Goal: Task Accomplishment & Management: Complete application form

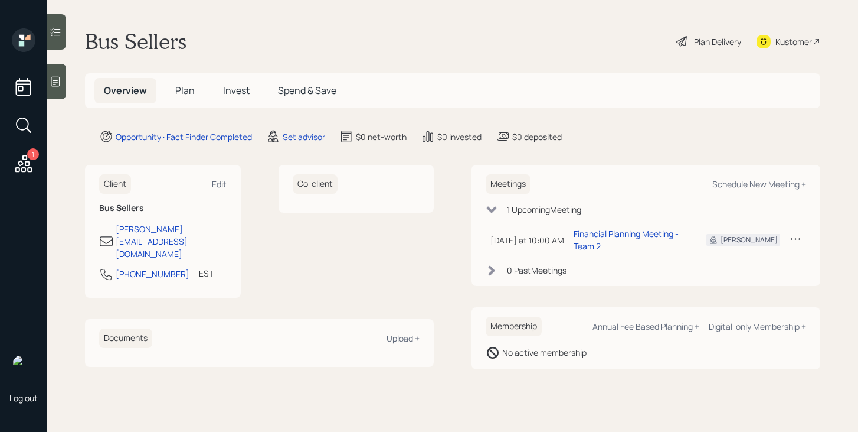
click at [187, 86] on span "Plan" at bounding box center [184, 90] width 19 height 13
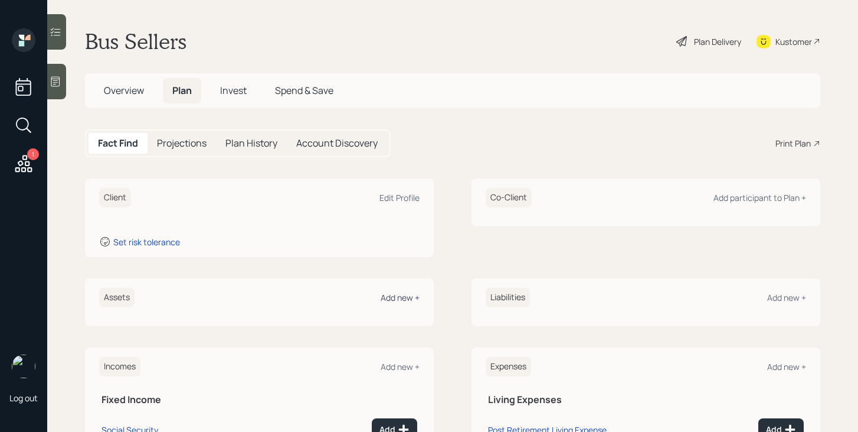
click at [403, 298] on div "Add new +" at bounding box center [400, 297] width 39 height 11
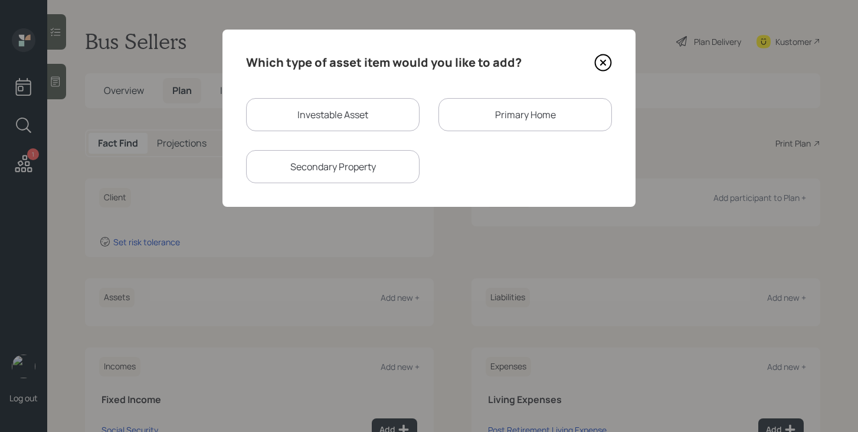
click at [342, 117] on div "Investable Asset" at bounding box center [333, 114] width 174 height 33
select select "taxable"
select select "balanced"
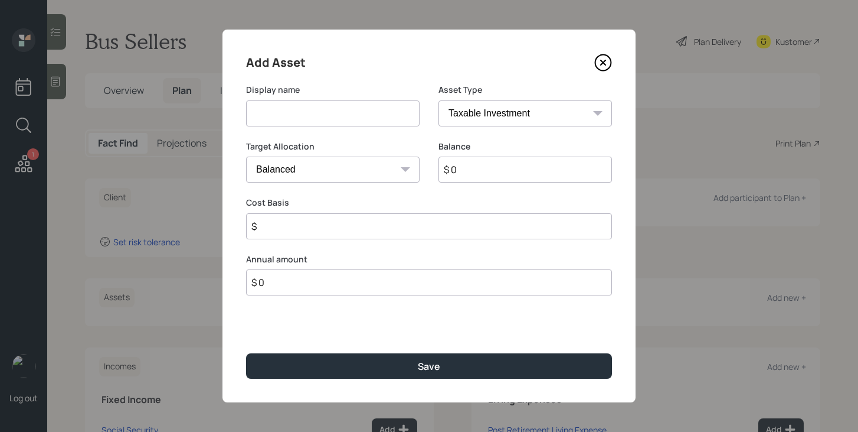
click at [327, 116] on input at bounding box center [333, 113] width 174 height 26
type input "IRA"
click at [555, 116] on select "SEP [PERSON_NAME] IRA 401(k) [PERSON_NAME] 401(k) 403(b) [PERSON_NAME] 403(b) 4…" at bounding box center [526, 113] width 174 height 26
select select "ira"
click at [439, 100] on select "SEP [PERSON_NAME] IRA 401(k) [PERSON_NAME] 401(k) 403(b) [PERSON_NAME] 403(b) 4…" at bounding box center [526, 113] width 174 height 26
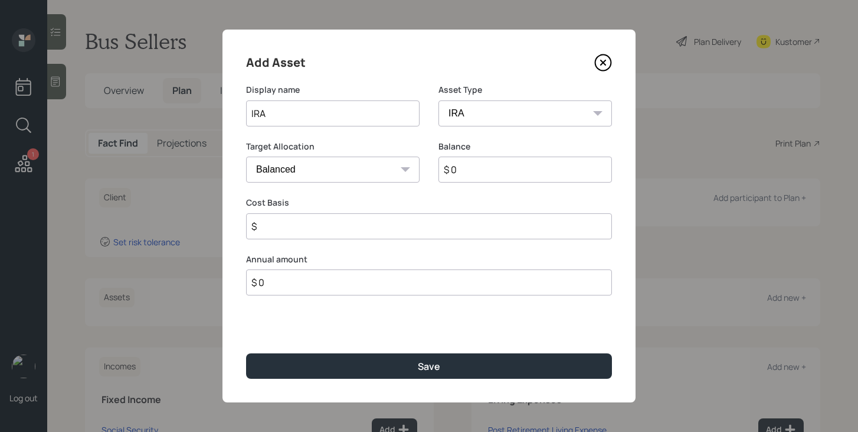
type input "$"
click at [473, 173] on input "$ 0" at bounding box center [526, 169] width 174 height 26
type input "$ 750,000"
click at [453, 224] on input "$" at bounding box center [429, 226] width 366 height 26
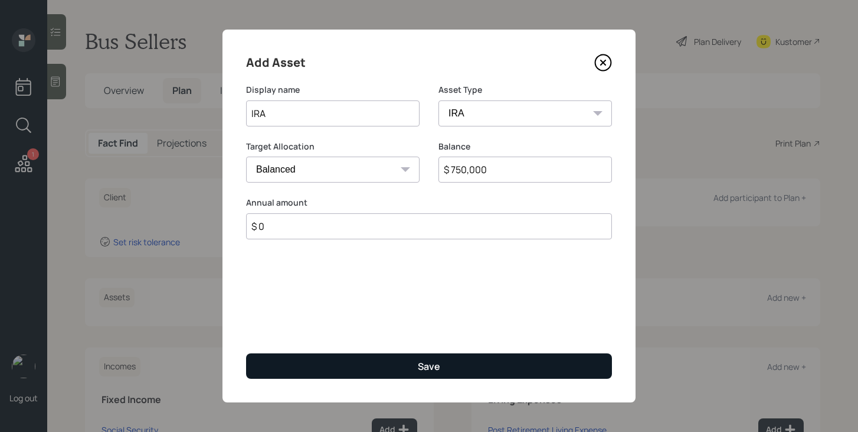
type input "$ 0"
click at [431, 366] on div "Save" at bounding box center [429, 366] width 22 height 13
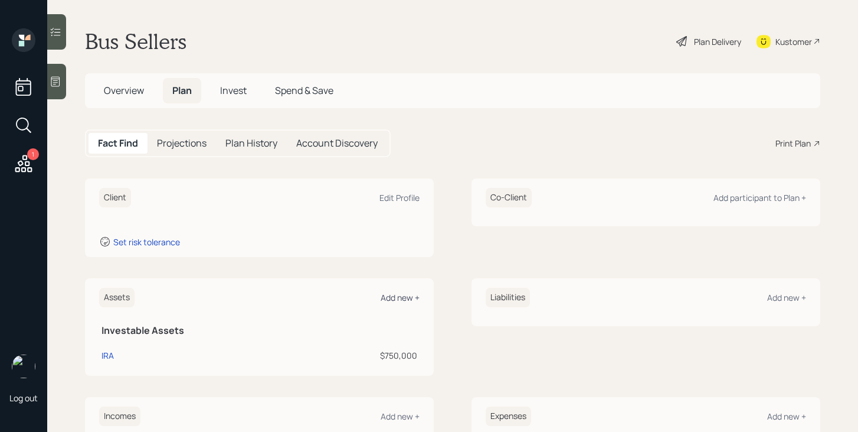
click at [409, 299] on div "Add new +" at bounding box center [400, 297] width 39 height 11
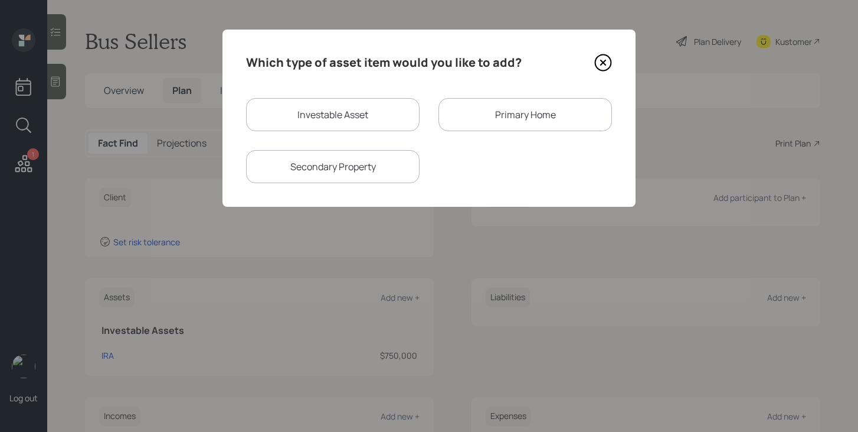
click at [336, 123] on div "Investable Asset" at bounding box center [333, 114] width 174 height 33
select select "taxable"
select select "balanced"
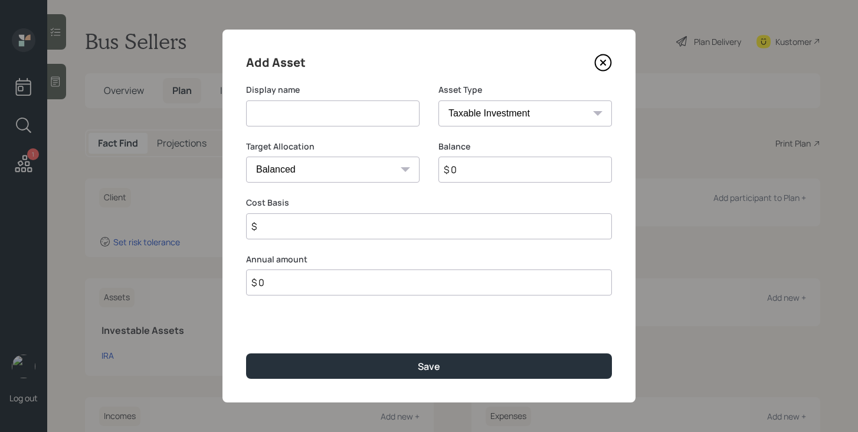
click at [334, 118] on input at bounding box center [333, 113] width 174 height 26
type input "Current 401k"
click at [526, 114] on select "SEP [PERSON_NAME] IRA 401(k) [PERSON_NAME] 401(k) 403(b) [PERSON_NAME] 403(b) 4…" at bounding box center [526, 113] width 174 height 26
select select "company_sponsored"
click at [439, 100] on select "SEP [PERSON_NAME] IRA 401(k) [PERSON_NAME] 401(k) 403(b) [PERSON_NAME] 403(b) 4…" at bounding box center [526, 113] width 174 height 26
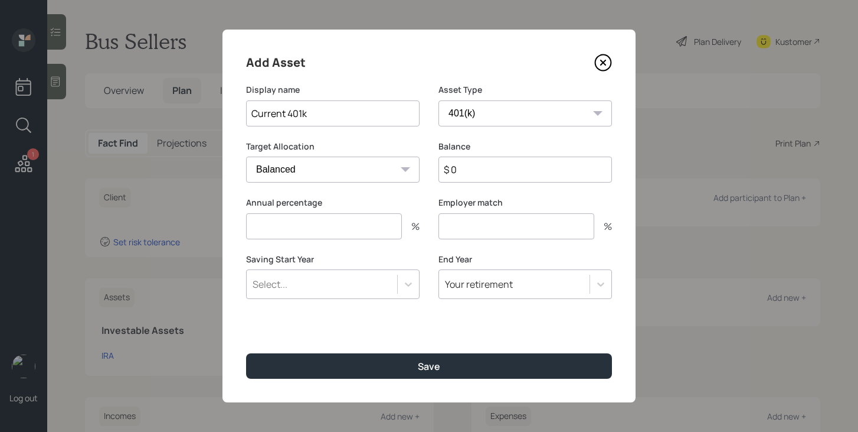
click at [485, 171] on input "$ 0" at bounding box center [526, 169] width 174 height 26
type input "$ 40,000"
click at [377, 227] on input "number" at bounding box center [324, 226] width 156 height 26
type input "0"
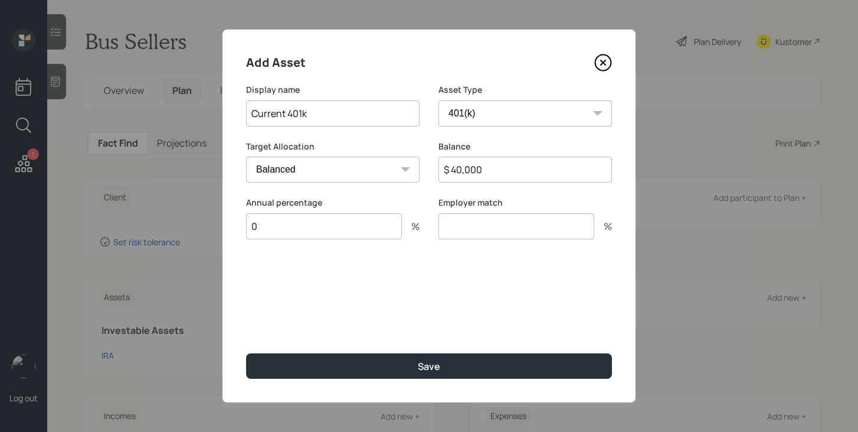
click at [499, 230] on input "number" at bounding box center [517, 226] width 156 height 26
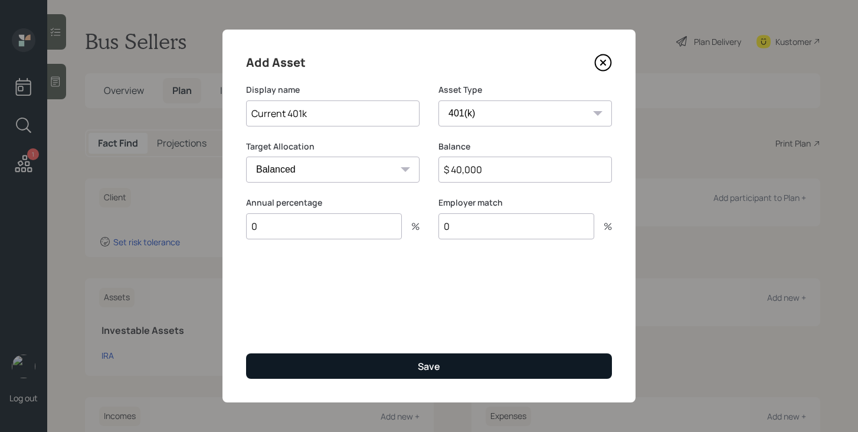
type input "0"
click at [456, 363] on button "Save" at bounding box center [429, 365] width 366 height 25
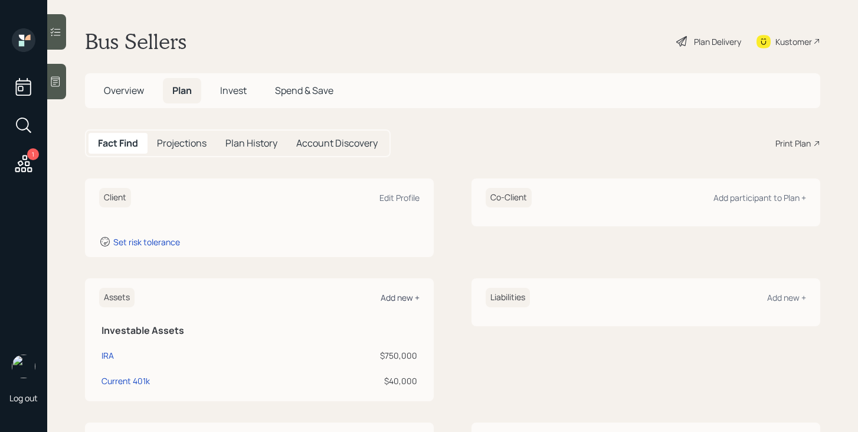
click at [410, 298] on div "Add new +" at bounding box center [400, 297] width 39 height 11
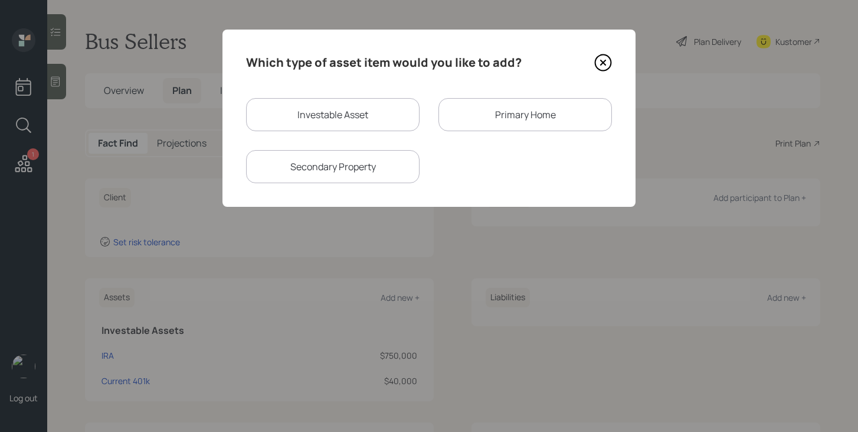
click at [353, 113] on div "Investable Asset" at bounding box center [333, 114] width 174 height 33
select select "taxable"
select select "balanced"
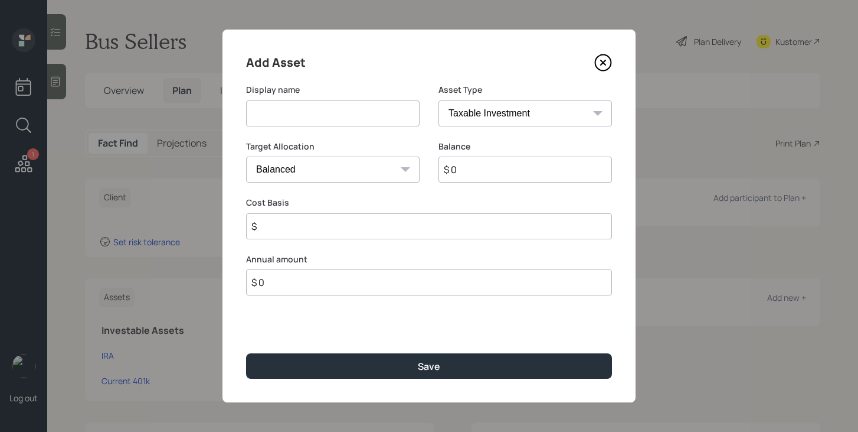
click at [353, 113] on input at bounding box center [333, 113] width 174 height 26
type input "Savings"
click at [520, 117] on select "SEP [PERSON_NAME] IRA 401(k) [PERSON_NAME] 401(k) 403(b) [PERSON_NAME] 403(b) 4…" at bounding box center [526, 113] width 174 height 26
select select "cash"
click at [439, 100] on select "SEP [PERSON_NAME] IRA 401(k) [PERSON_NAME] 401(k) 403(b) [PERSON_NAME] 403(b) 4…" at bounding box center [526, 113] width 174 height 26
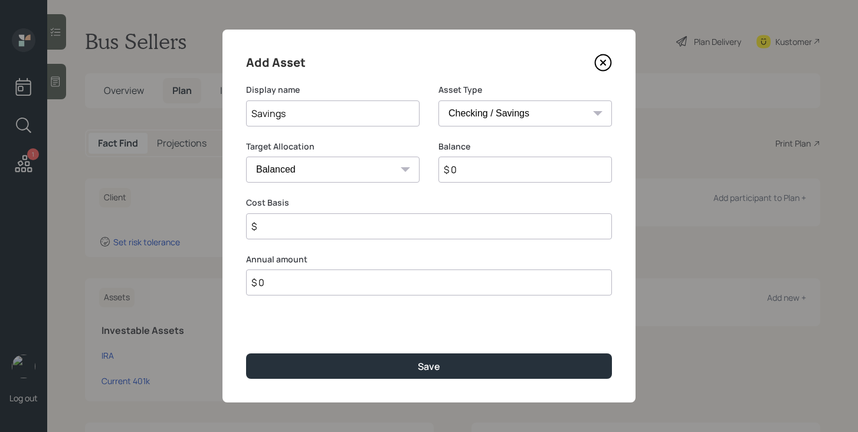
type input "$"
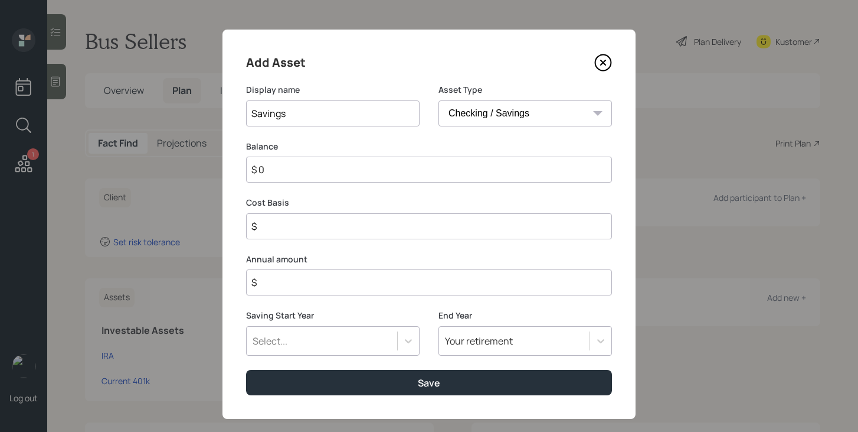
click at [482, 169] on input "$ 0" at bounding box center [429, 169] width 366 height 26
type input "$"
type input "$ 1"
type input "$ 10"
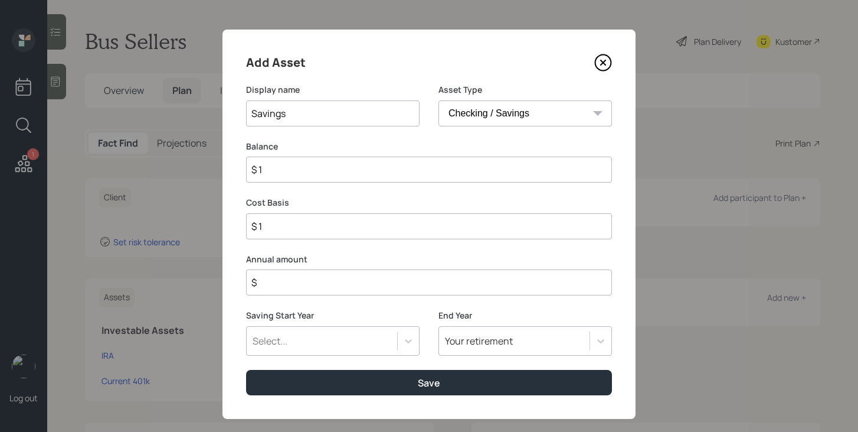
type input "$ 10"
type input "$ 100"
type input "$ 1,000"
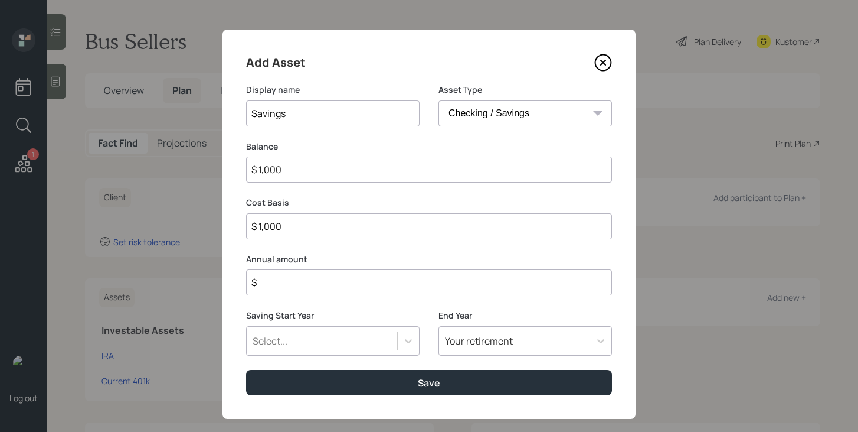
type input "$ 10,000"
click at [463, 291] on input "$" at bounding box center [429, 282] width 366 height 26
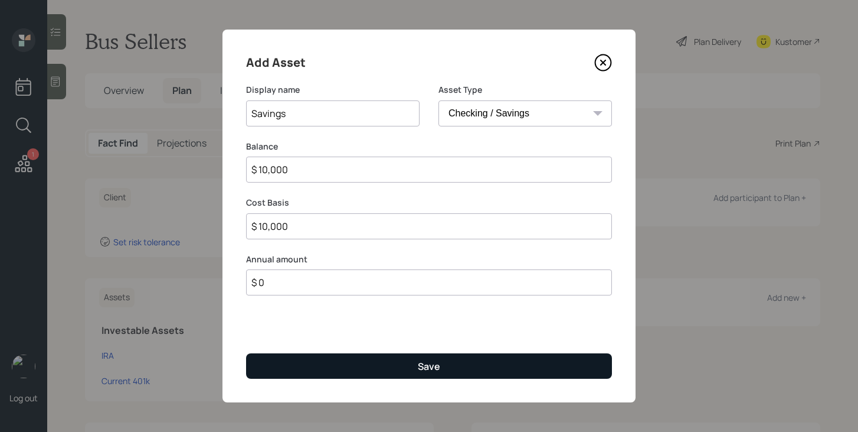
type input "$ 0"
click at [455, 367] on button "Save" at bounding box center [429, 365] width 366 height 25
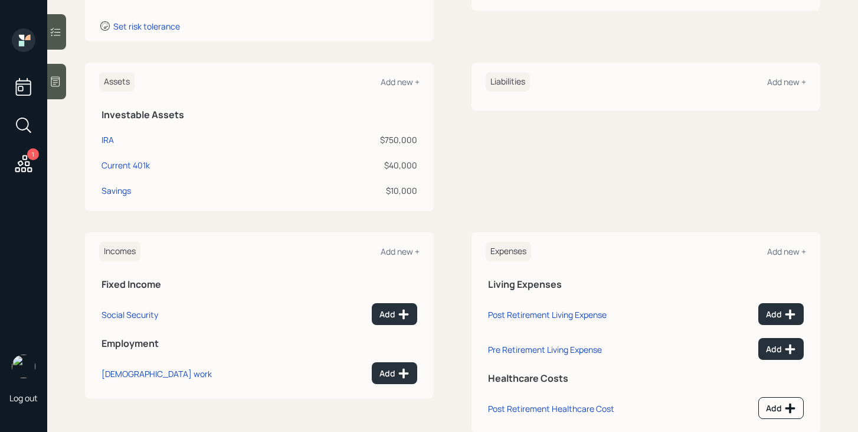
scroll to position [224, 0]
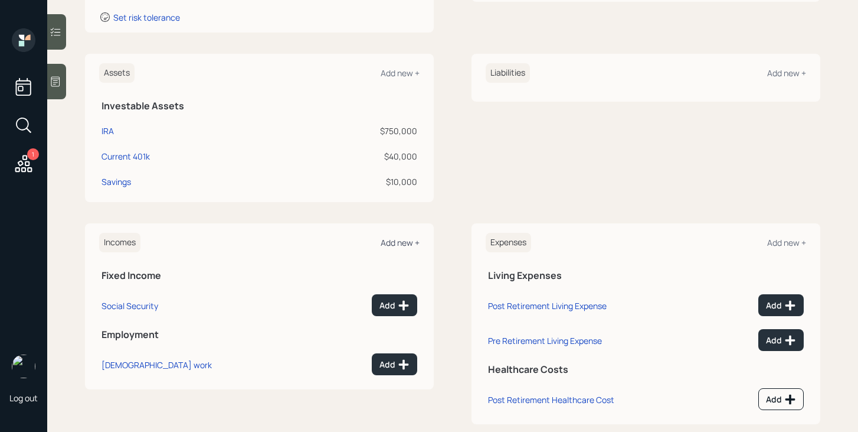
click at [413, 239] on div "Add new +" at bounding box center [400, 242] width 39 height 11
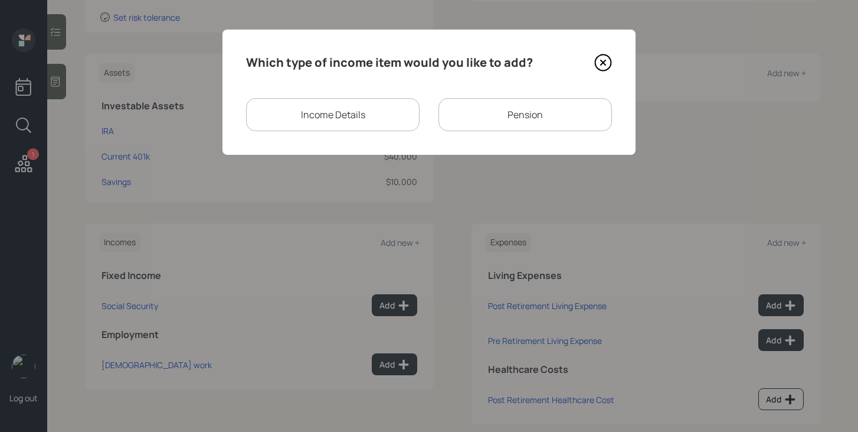
click at [364, 120] on div "Income Details" at bounding box center [333, 114] width 174 height 33
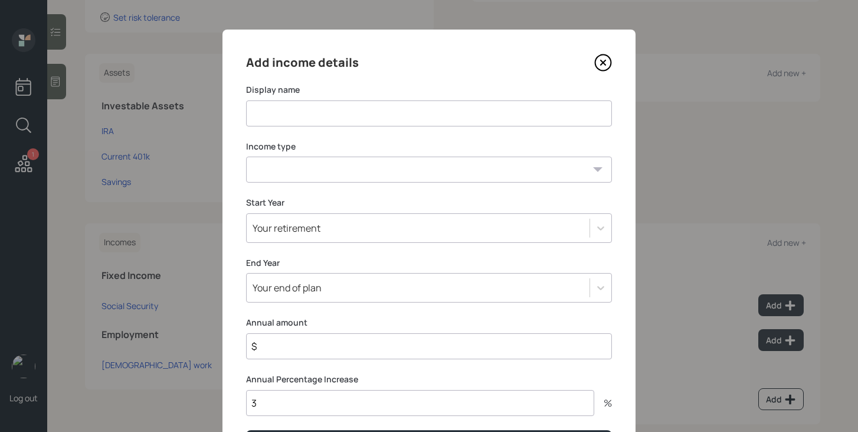
click at [364, 120] on input at bounding box center [429, 113] width 366 height 26
type input "Pension to 62"
click at [373, 177] on select "[DEMOGRAPHIC_DATA] work [DEMOGRAPHIC_DATA] work Self employment Other" at bounding box center [429, 169] width 366 height 26
select select "other"
click at [246, 156] on select "[DEMOGRAPHIC_DATA] work [DEMOGRAPHIC_DATA] work Self employment Other" at bounding box center [429, 169] width 366 height 26
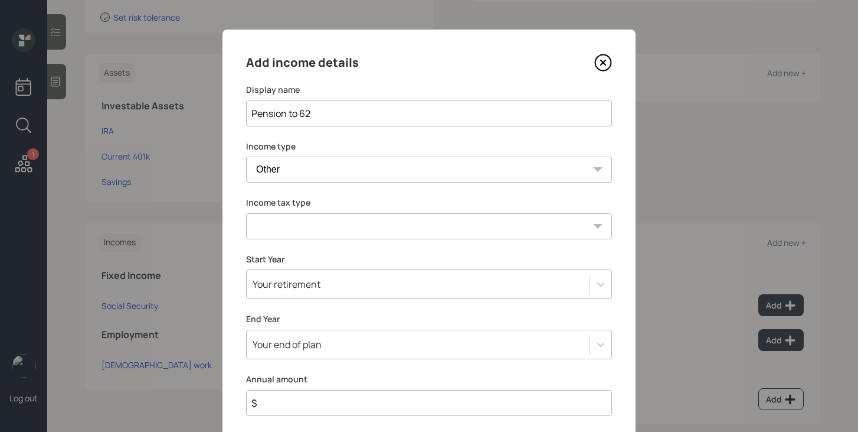
click at [325, 227] on select "Tax-free Earned Self Employment Alimony Royalties Pension / Annuity Interest Di…" at bounding box center [429, 226] width 366 height 26
select select "pension_annuity"
click at [246, 213] on select "Tax-free Earned Self Employment Alimony Royalties Pension / Annuity Interest Di…" at bounding box center [429, 226] width 366 height 26
click at [310, 291] on div "Your retirement" at bounding box center [429, 284] width 366 height 30
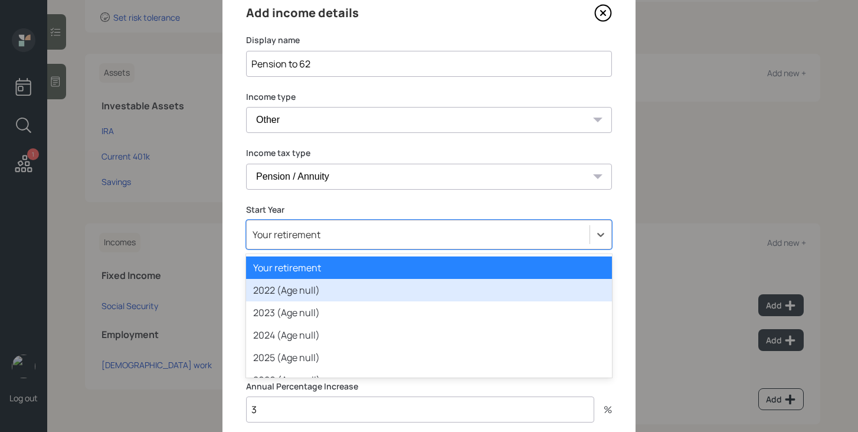
scroll to position [54, 0]
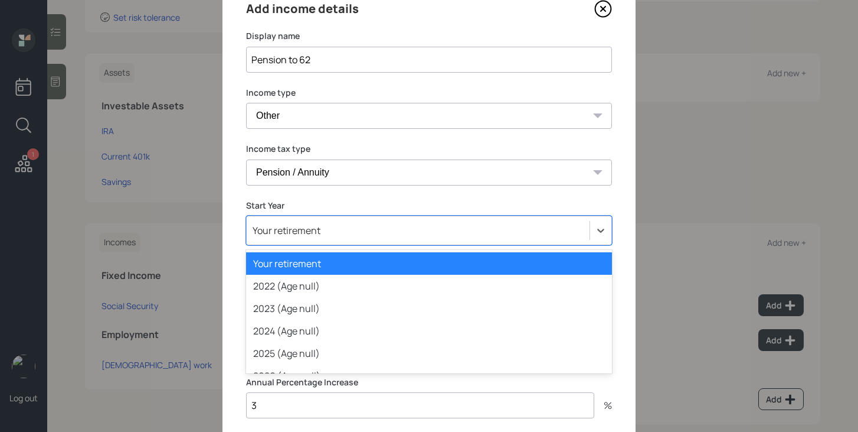
click at [365, 190] on div "Add income details Display name Pension to 62 Income type [DEMOGRAPHIC_DATA] wo…" at bounding box center [429, 229] width 413 height 506
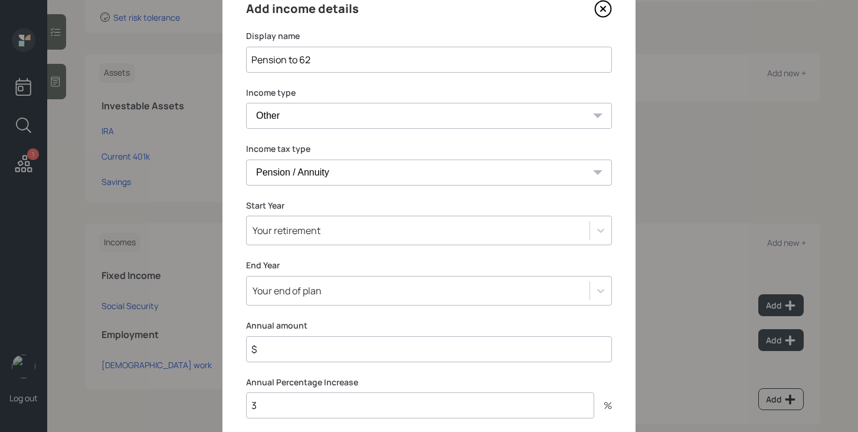
click at [603, 5] on icon at bounding box center [604, 9] width 18 height 18
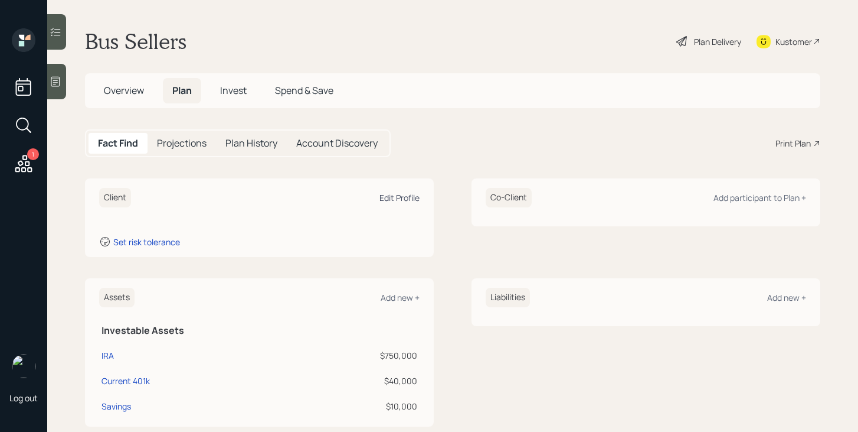
click at [387, 195] on div "Edit Profile" at bounding box center [400, 197] width 40 height 11
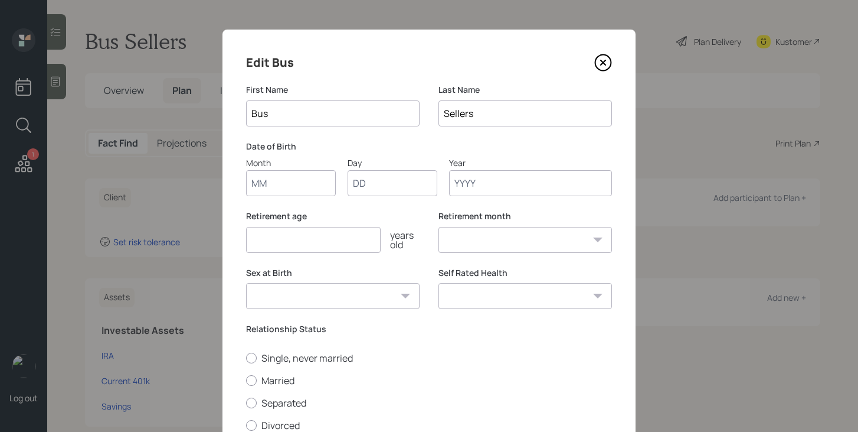
click at [290, 182] on input "Month" at bounding box center [291, 183] width 90 height 26
type input "01"
type input "1965"
select select "1"
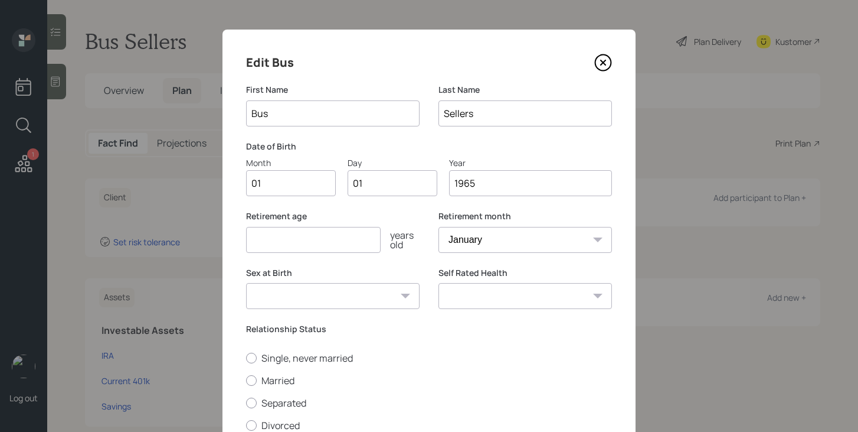
type input "1965"
click at [283, 240] on input "number" at bounding box center [313, 240] width 135 height 26
type input "61"
click at [379, 301] on select "[DEMOGRAPHIC_DATA] [DEMOGRAPHIC_DATA] Other / Prefer not to say" at bounding box center [333, 296] width 174 height 26
select select "[DEMOGRAPHIC_DATA]"
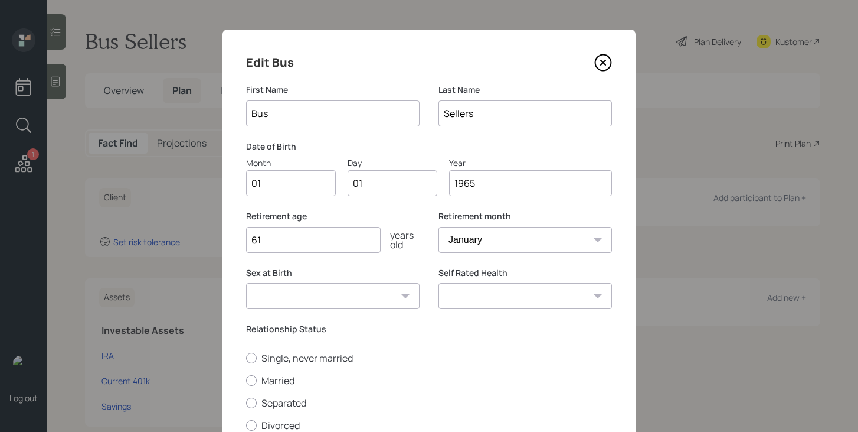
click at [246, 283] on select "[DEMOGRAPHIC_DATA] [DEMOGRAPHIC_DATA] Other / Prefer not to say" at bounding box center [333, 296] width 174 height 26
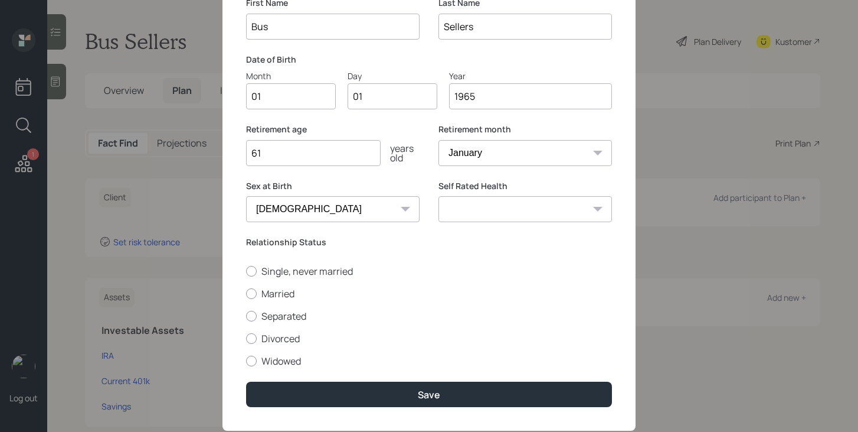
scroll to position [116, 0]
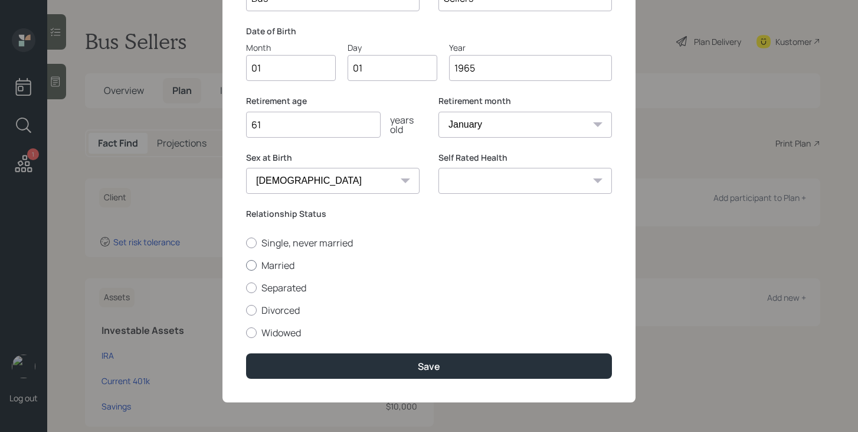
click at [284, 262] on label "Married" at bounding box center [429, 265] width 366 height 13
click at [246, 265] on input "Married" at bounding box center [246, 265] width 1 height 1
radio input "true"
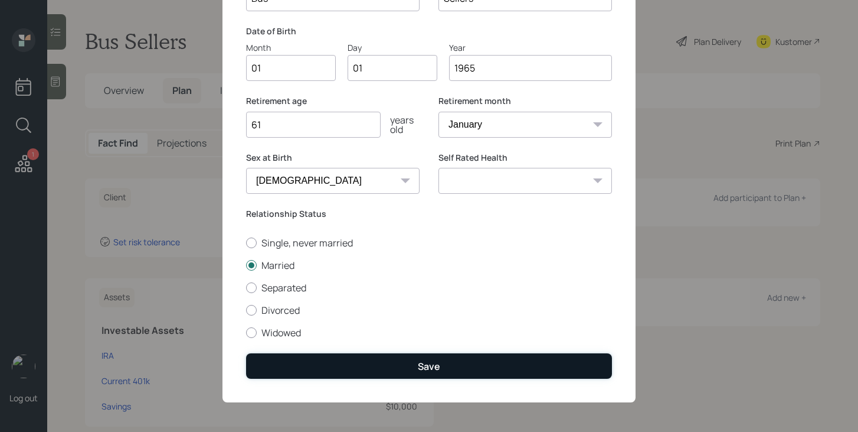
click at [342, 363] on button "Save" at bounding box center [429, 365] width 366 height 25
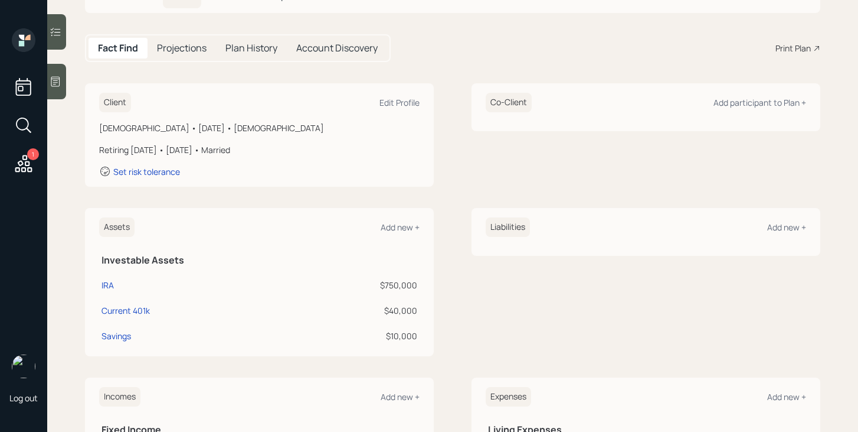
scroll to position [122, 0]
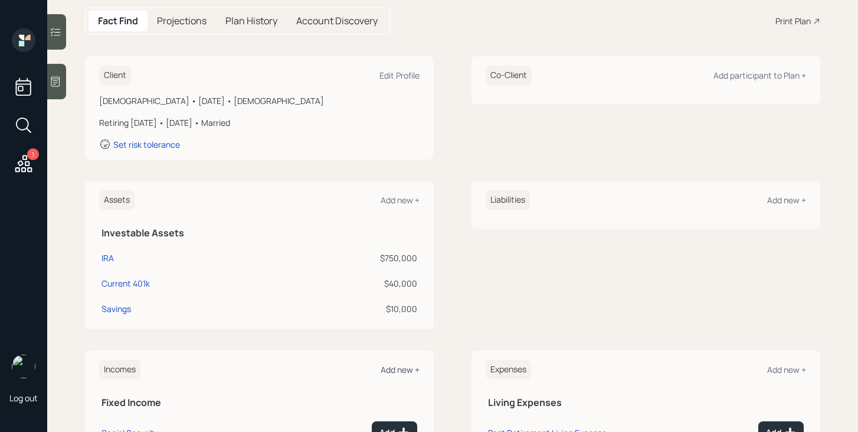
click at [393, 371] on div "Add new +" at bounding box center [400, 369] width 39 height 11
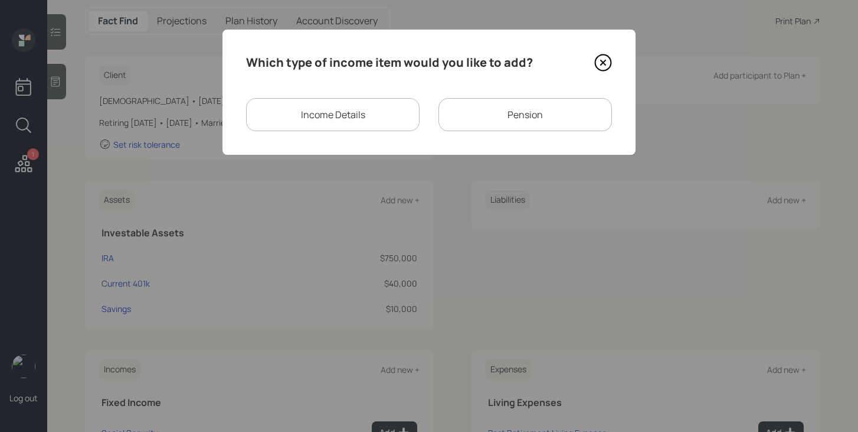
click at [338, 120] on div "Income Details" at bounding box center [333, 114] width 174 height 33
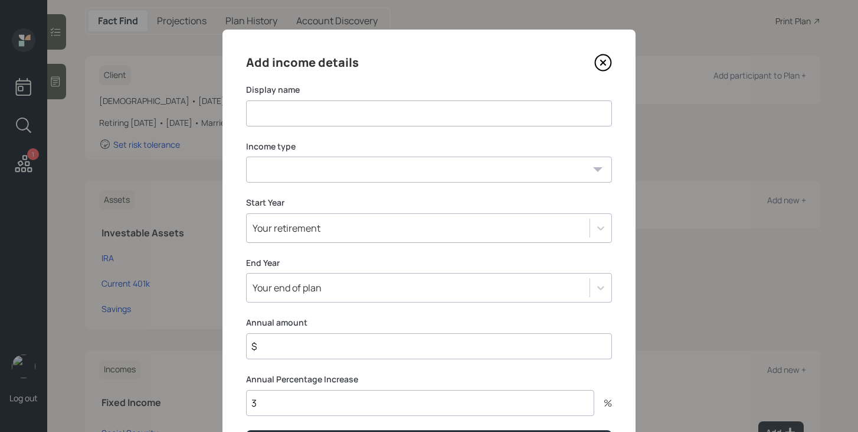
click at [338, 111] on input at bounding box center [429, 113] width 366 height 26
click at [261, 113] on input "PEnsion to 62" at bounding box center [429, 113] width 366 height 26
type input "Pension to 62"
click at [317, 169] on select "[DEMOGRAPHIC_DATA] work [DEMOGRAPHIC_DATA] work Self employment Other" at bounding box center [429, 169] width 366 height 26
select select "other"
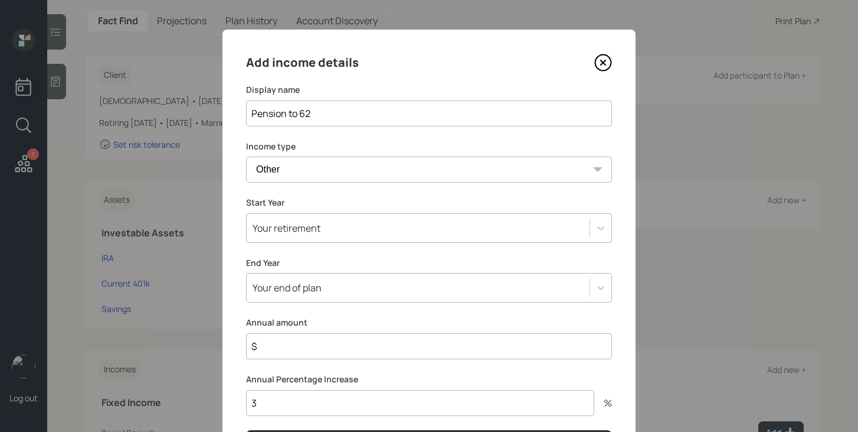
click at [246, 156] on select "[DEMOGRAPHIC_DATA] work [DEMOGRAPHIC_DATA] work Self employment Other" at bounding box center [429, 169] width 366 height 26
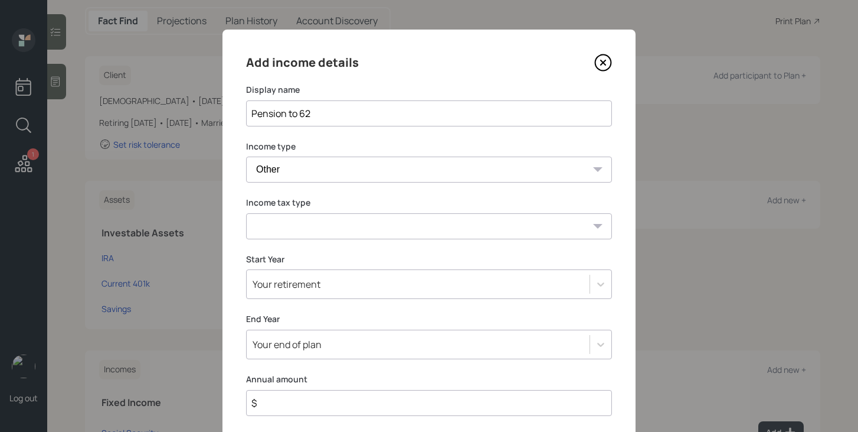
click at [309, 229] on select "Tax-free Earned Self Employment Alimony Royalties Pension / Annuity Interest Di…" at bounding box center [429, 226] width 366 height 26
select select "pension_annuity"
click at [246, 213] on select "Tax-free Earned Self Employment Alimony Royalties Pension / Annuity Interest Di…" at bounding box center [429, 226] width 366 height 26
click at [306, 289] on div "Your retirement" at bounding box center [429, 284] width 366 height 30
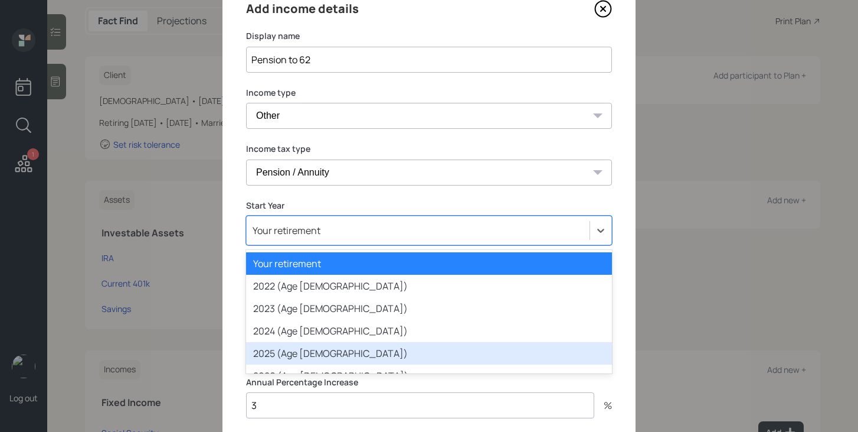
scroll to position [18, 0]
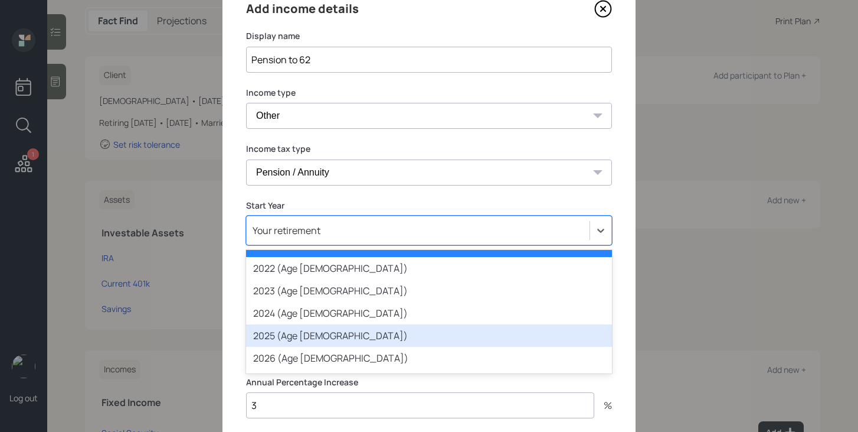
click at [309, 357] on div "2026 (Age [DEMOGRAPHIC_DATA])" at bounding box center [429, 358] width 366 height 22
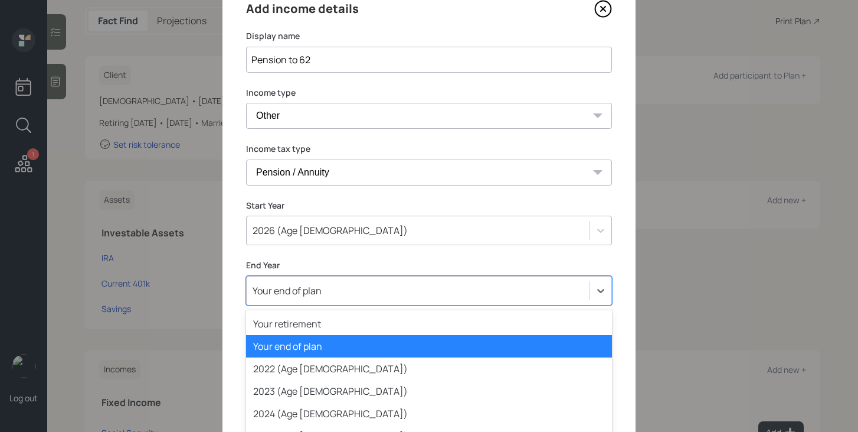
scroll to position [114, 0]
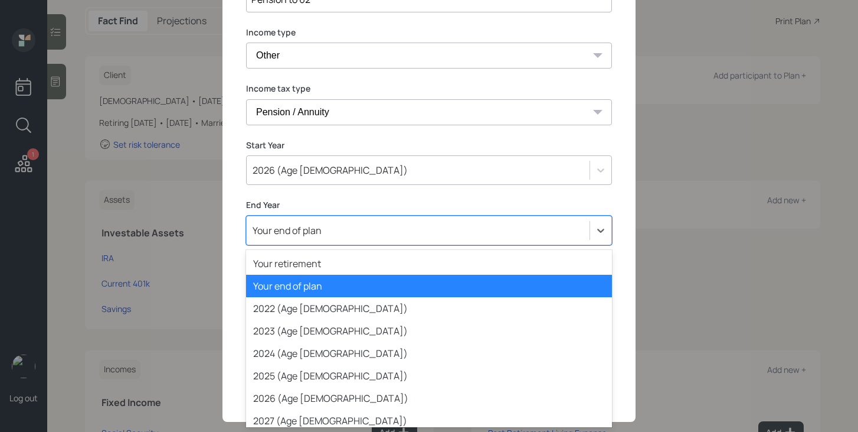
click at [323, 245] on div "option Your end of plan selected, 2 of 80. 80 results available. Use Up and Dow…" at bounding box center [429, 231] width 366 height 30
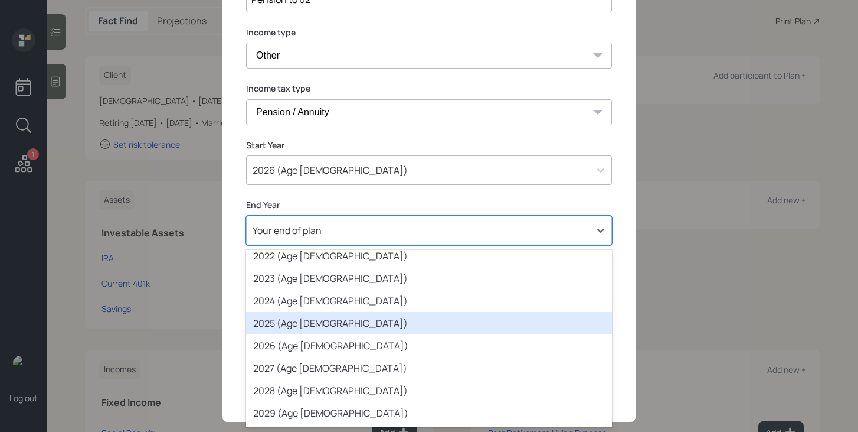
scroll to position [65, 0]
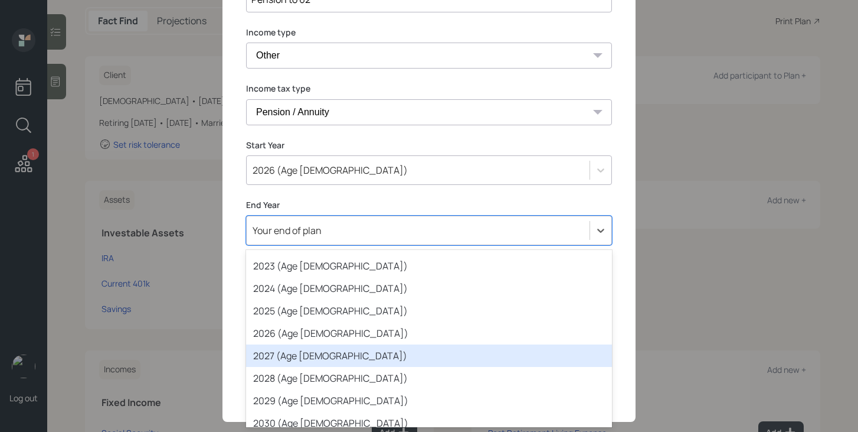
click at [316, 357] on div "2027 (Age [DEMOGRAPHIC_DATA])" at bounding box center [429, 355] width 366 height 22
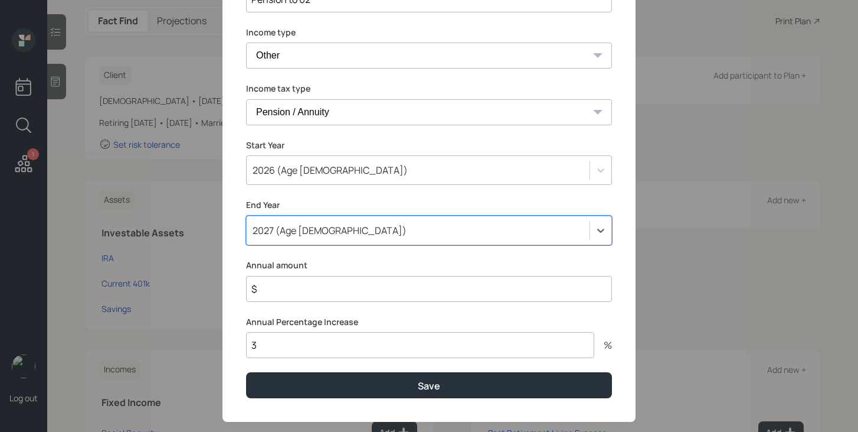
click at [320, 297] on input "$" at bounding box center [429, 289] width 366 height 26
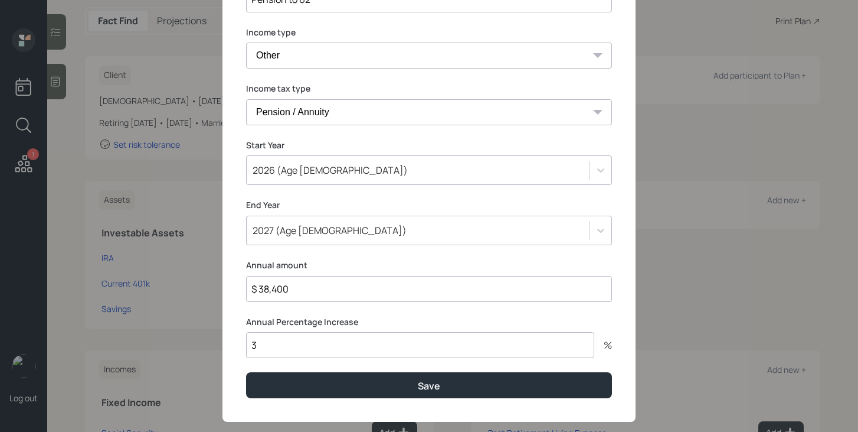
type input "$ 38,400"
click at [314, 342] on input "3" at bounding box center [420, 345] width 348 height 26
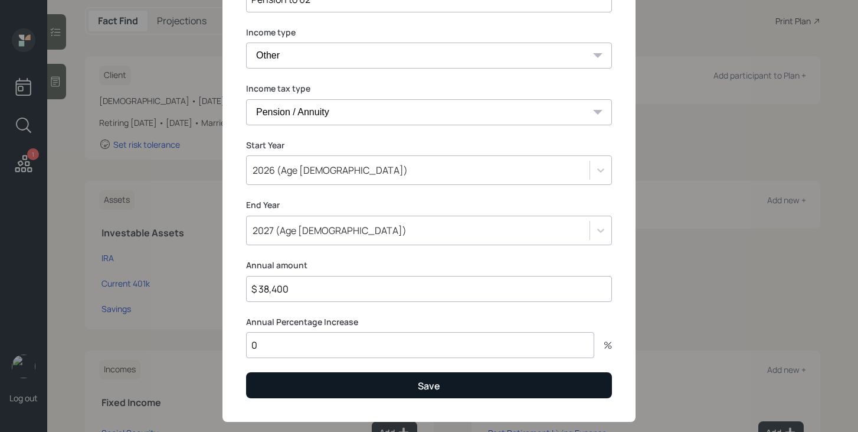
type input "0"
click at [324, 389] on button "Save" at bounding box center [429, 384] width 366 height 25
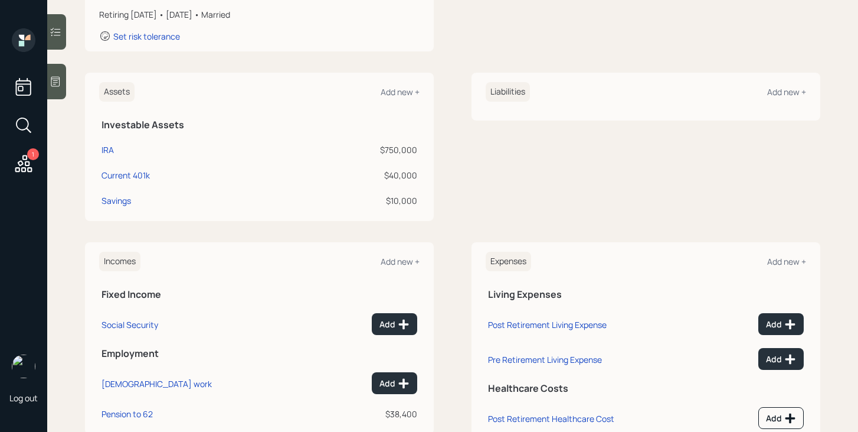
scroll to position [270, 0]
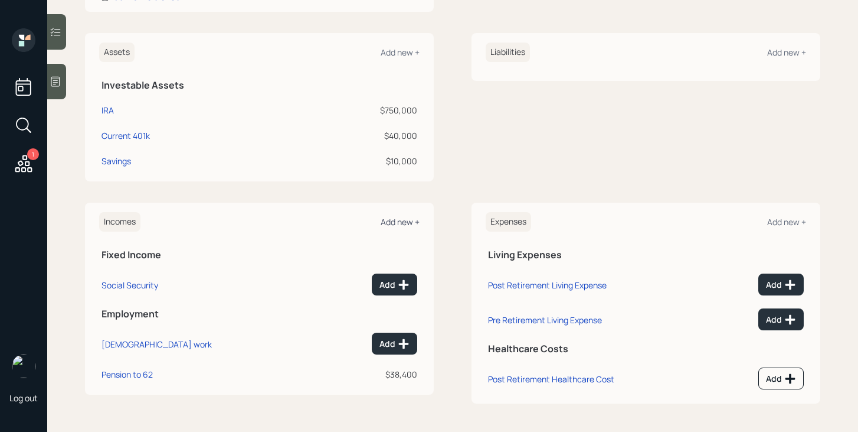
click at [407, 221] on div "Add new +" at bounding box center [400, 221] width 39 height 11
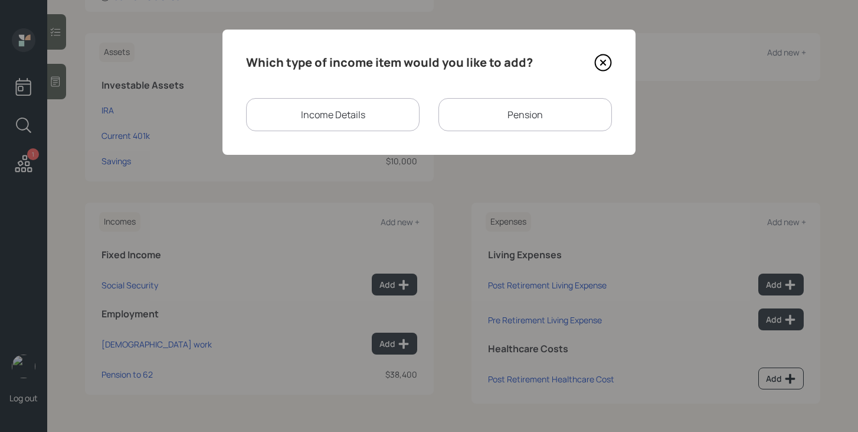
click at [503, 128] on div "Pension" at bounding box center [526, 114] width 174 height 33
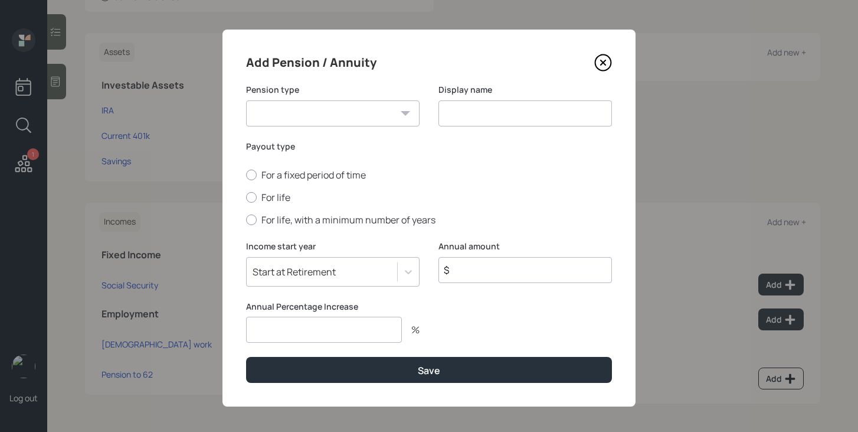
click at [381, 108] on select "Pension Annuity" at bounding box center [333, 113] width 174 height 26
select select "pension"
click at [246, 100] on select "Pension Annuity" at bounding box center [333, 113] width 174 height 26
click at [472, 126] on div "Display name" at bounding box center [526, 112] width 174 height 57
type input "Pension"
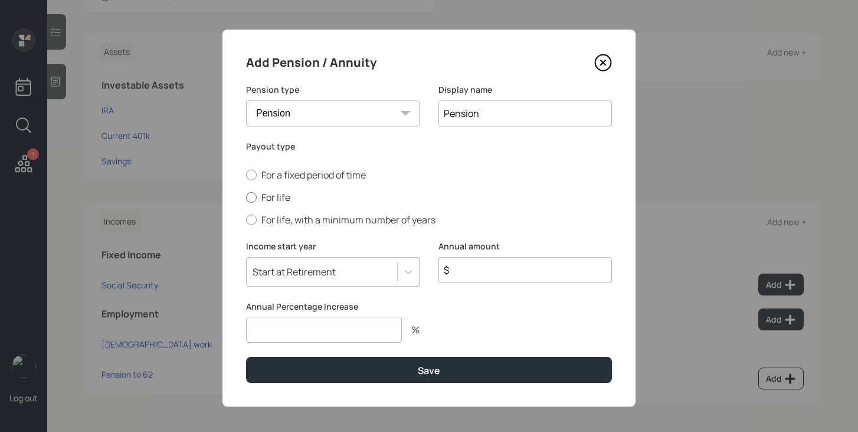
click at [266, 195] on label "For life" at bounding box center [429, 197] width 366 height 13
click at [246, 197] on input "For life" at bounding box center [246, 197] width 1 height 1
radio input "true"
click at [491, 269] on input "$" at bounding box center [526, 270] width 174 height 26
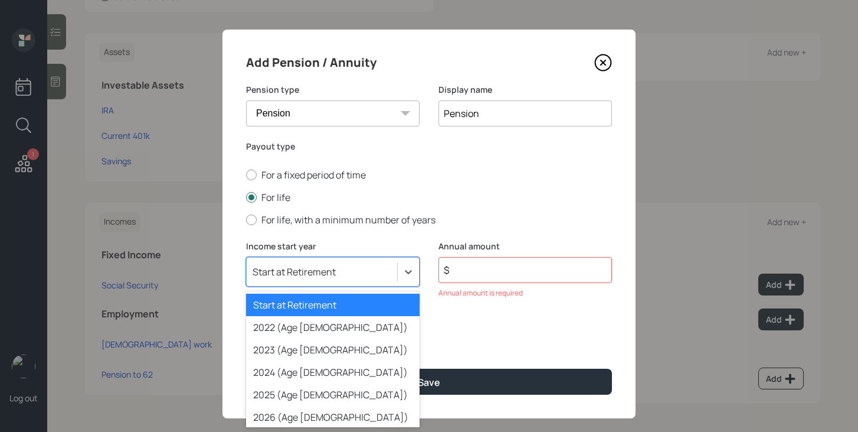
click at [394, 272] on div "Income start year option Start at Retirement selected, 1 of 79. 79 results avai…" at bounding box center [333, 276] width 174 height 72
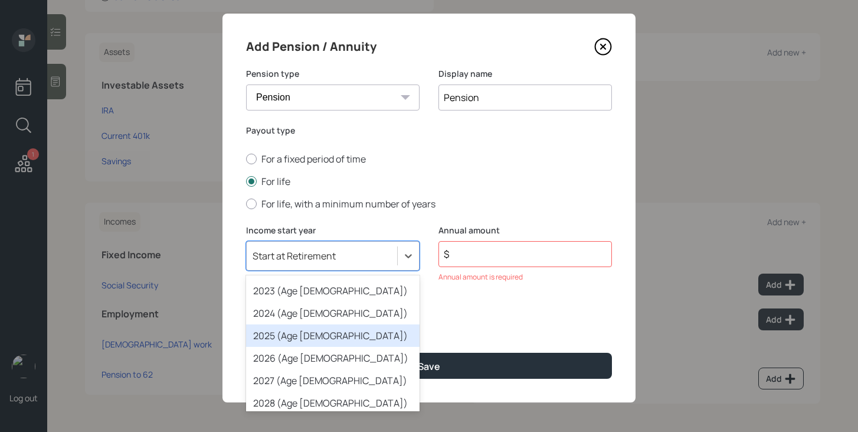
scroll to position [51, 0]
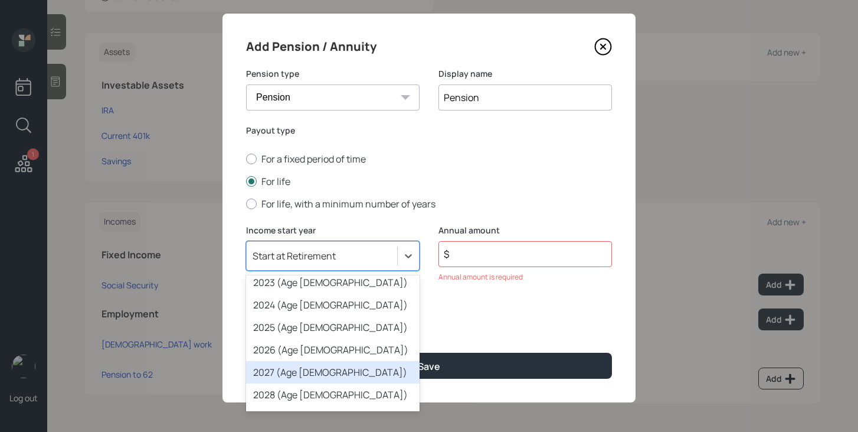
click at [321, 374] on div "2027 (Age [DEMOGRAPHIC_DATA])" at bounding box center [333, 372] width 174 height 22
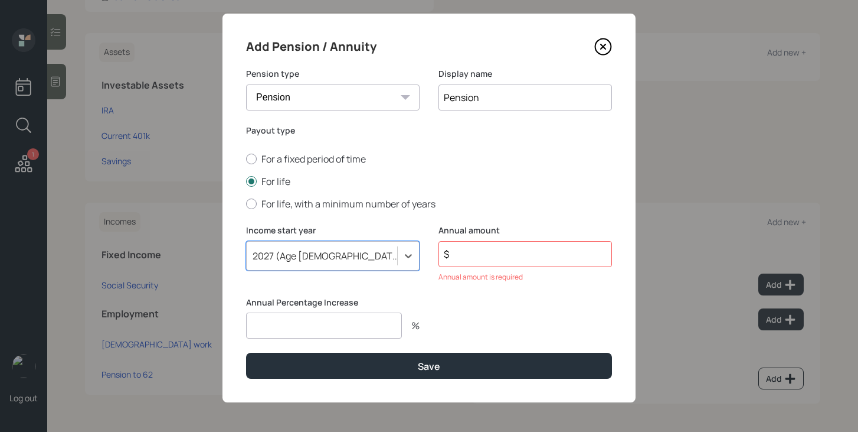
click at [475, 250] on input "$" at bounding box center [526, 254] width 174 height 26
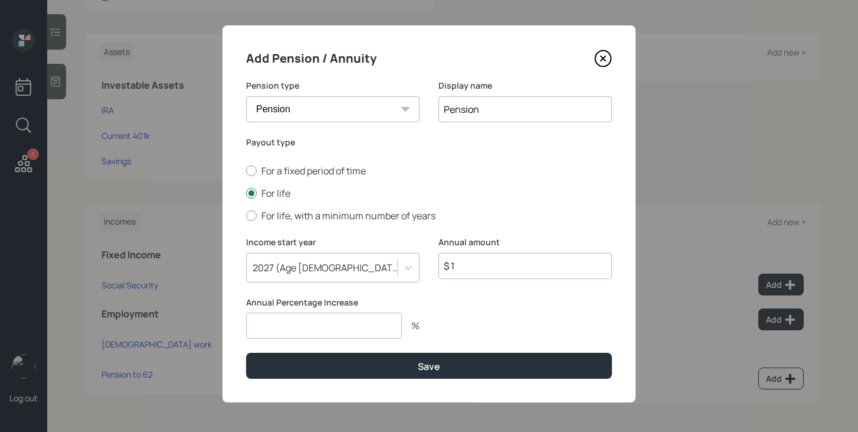
scroll to position [5, 0]
type input "$ 18,000"
click at [380, 321] on input "number" at bounding box center [324, 325] width 156 height 26
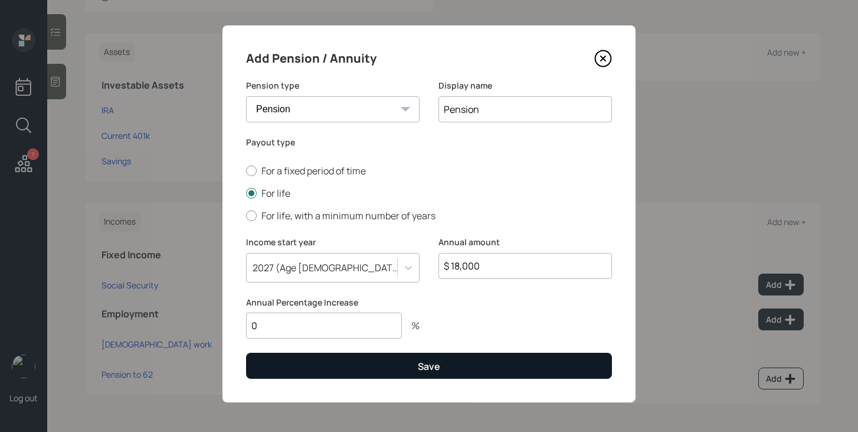
type input "0"
click at [380, 370] on button "Save" at bounding box center [429, 364] width 366 height 25
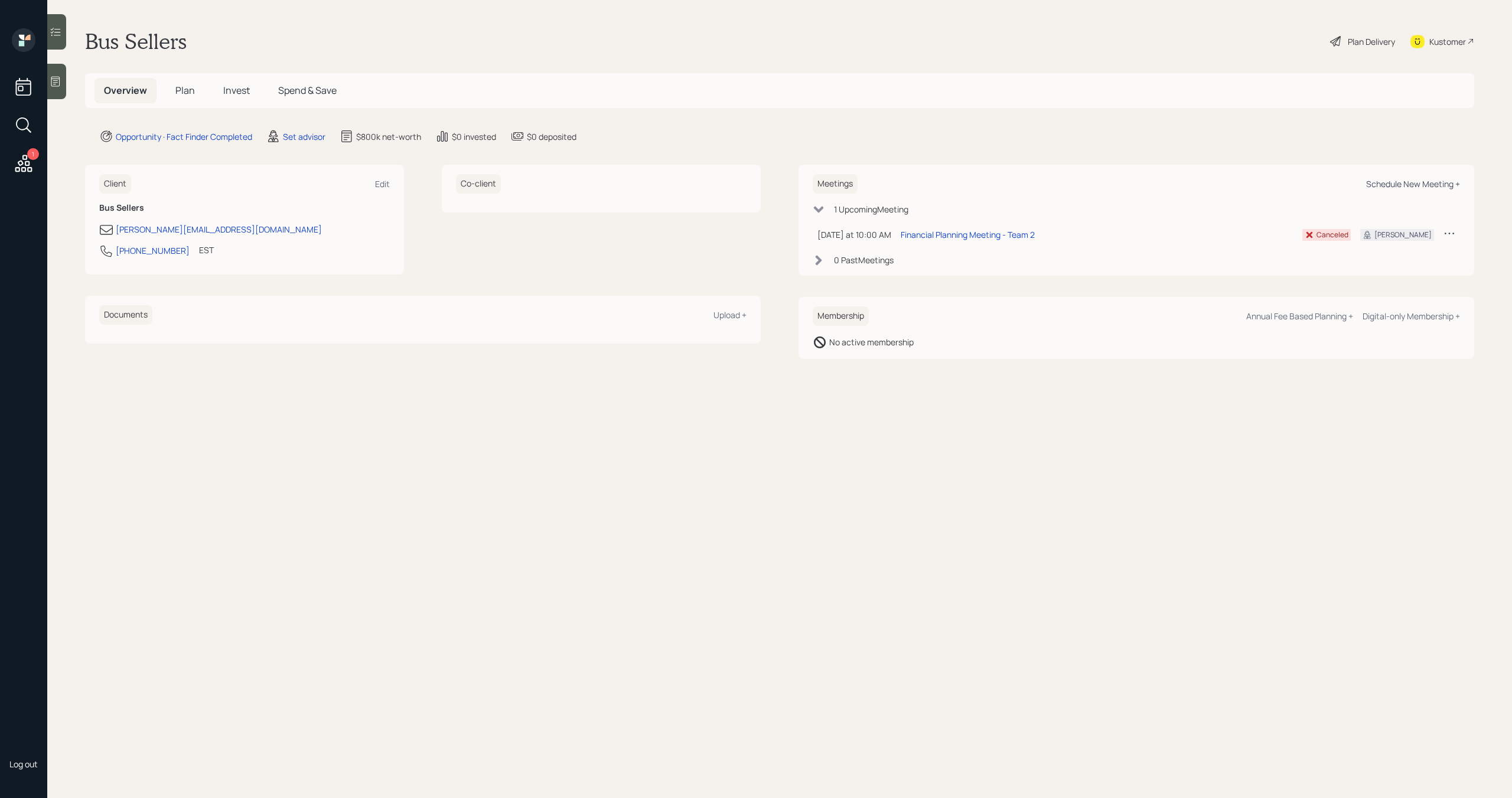
click at [1392, 188] on div "Schedule New Meeting +" at bounding box center [1413, 183] width 94 height 11
select select "round-[PERSON_NAME]"
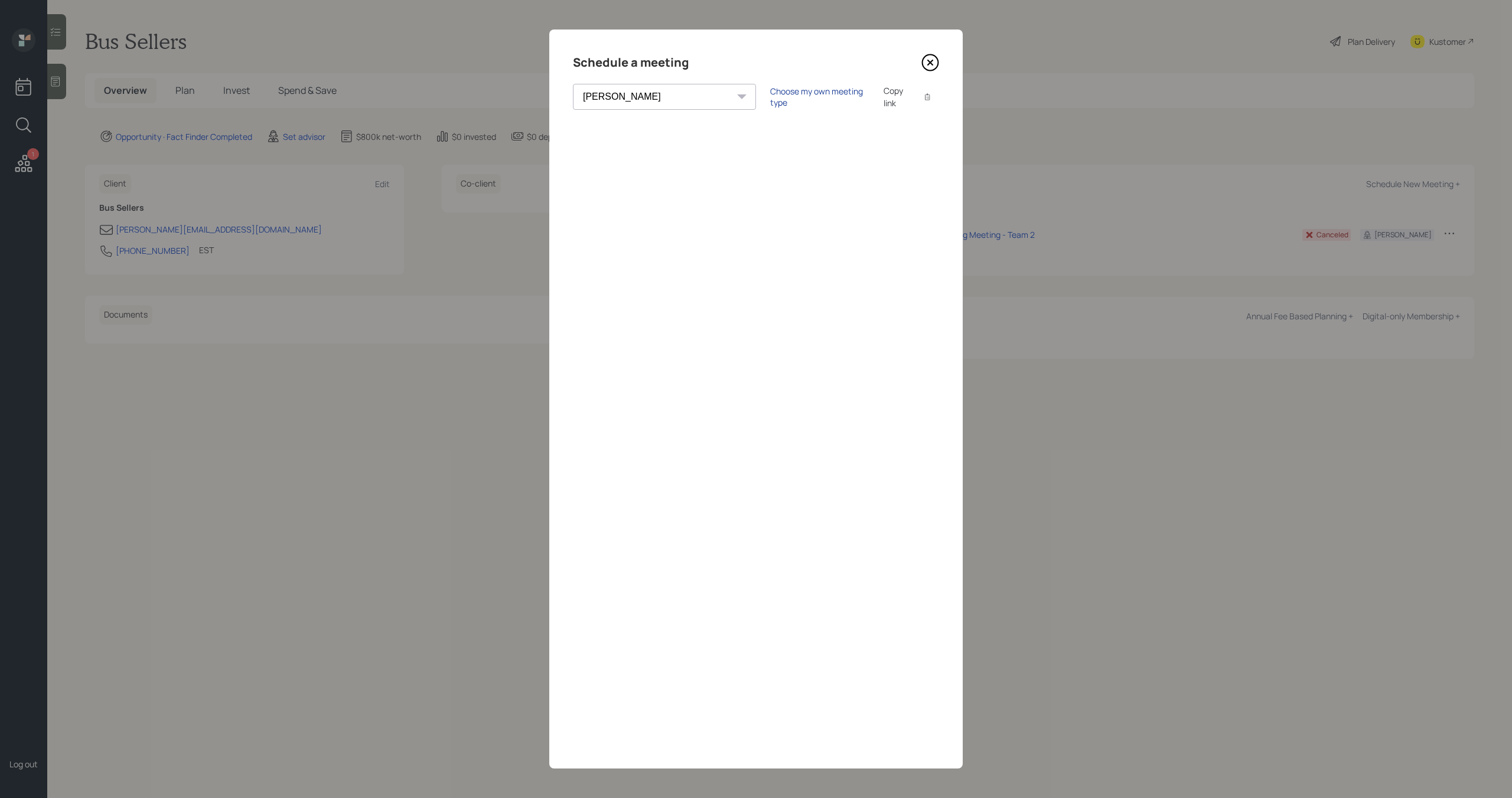
click at [770, 100] on div "Choose my own meeting type" at bounding box center [819, 97] width 99 height 22
